Goal: Check status: Check status

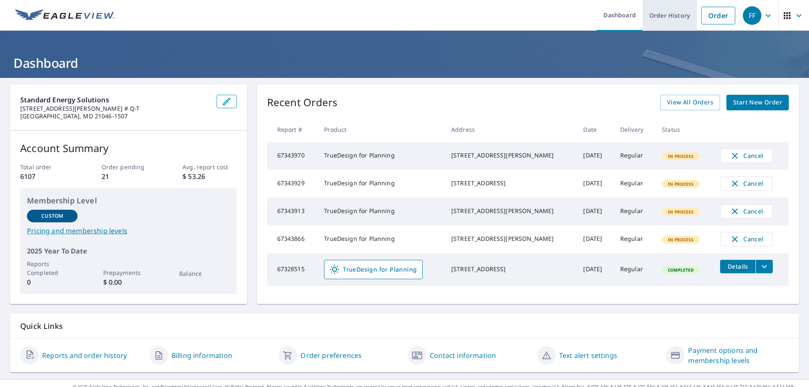
click at [672, 10] on link "Order History" at bounding box center [670, 15] width 54 height 31
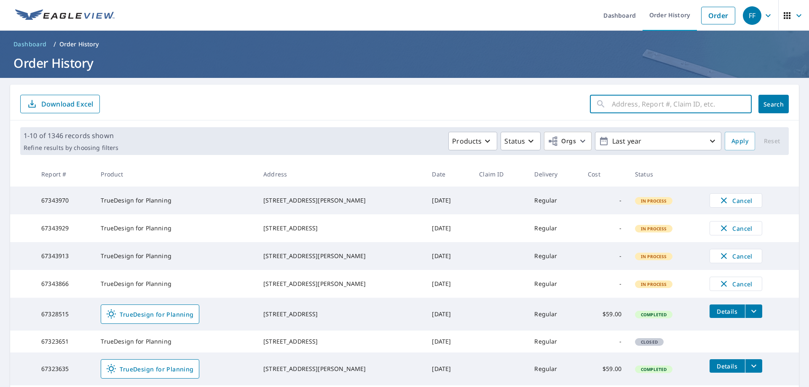
click at [635, 102] on input "text" at bounding box center [682, 104] width 140 height 24
paste input "[STREET_ADDRESS]"
type input "[STREET_ADDRESS]"
click at [765, 103] on span "Search" at bounding box center [773, 104] width 17 height 8
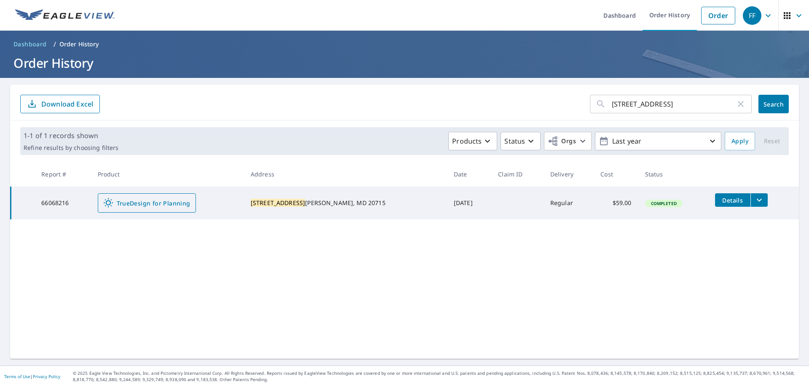
click at [156, 209] on link "TrueDesign for Planning" at bounding box center [147, 202] width 98 height 19
